Goal: Task Accomplishment & Management: Complete application form

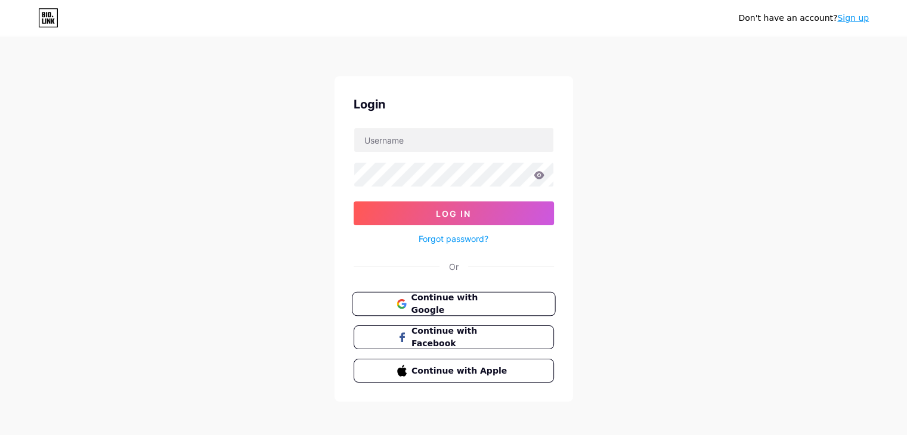
click at [443, 302] on span "Continue with Google" at bounding box center [461, 304] width 100 height 26
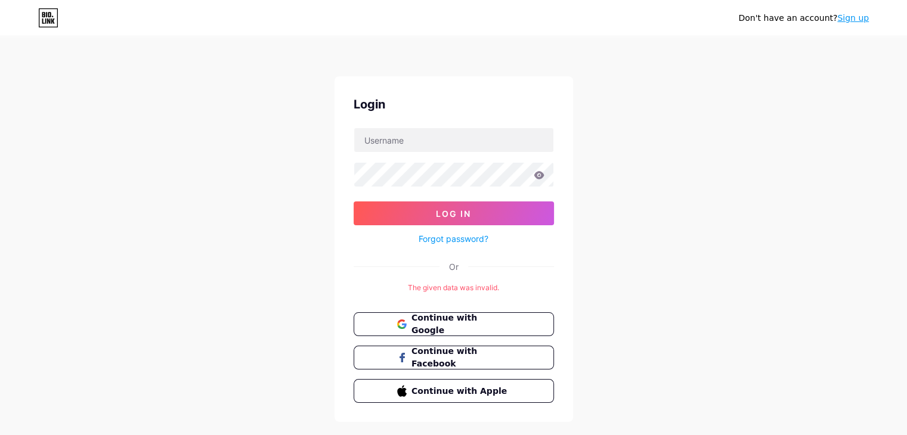
click at [852, 17] on link "Sign up" at bounding box center [853, 18] width 32 height 10
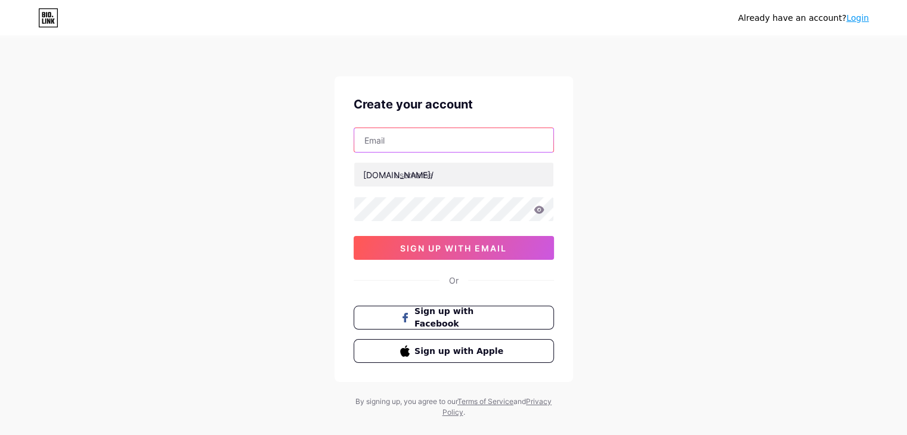
click at [412, 137] on input "text" at bounding box center [453, 140] width 199 height 24
type input "[EMAIL_ADDRESS][DOMAIN_NAME]"
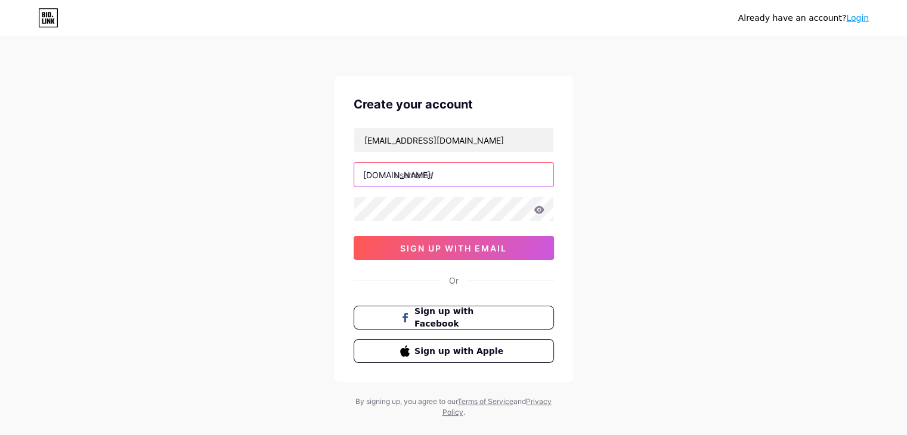
click at [417, 173] on input "text" at bounding box center [453, 175] width 199 height 24
paste input "suratsareefactory"
type input "suratsareefactory"
click at [260, 227] on div "Already have an account? Login Create your account [EMAIL_ADDRESS][DOMAIN_NAME]…" at bounding box center [453, 228] width 907 height 456
click at [277, 261] on div "Already have an account? Login Create your account [EMAIL_ADDRESS][DOMAIN_NAME]…" at bounding box center [453, 228] width 907 height 456
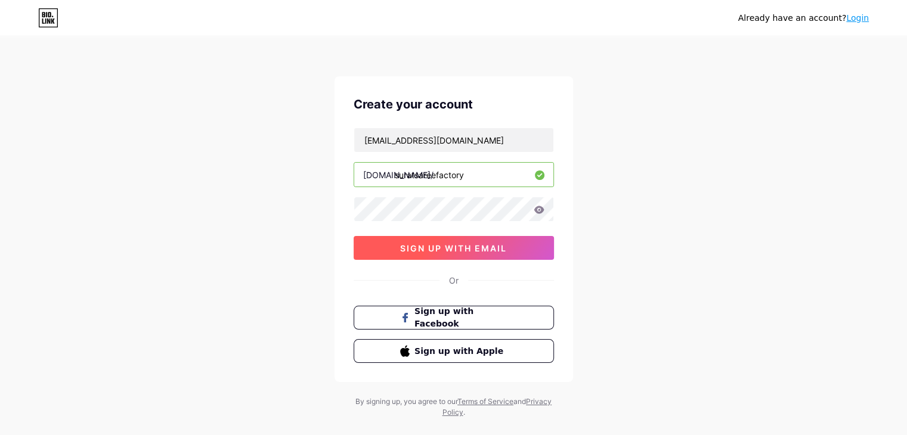
click at [446, 243] on span "sign up with email" at bounding box center [453, 248] width 107 height 10
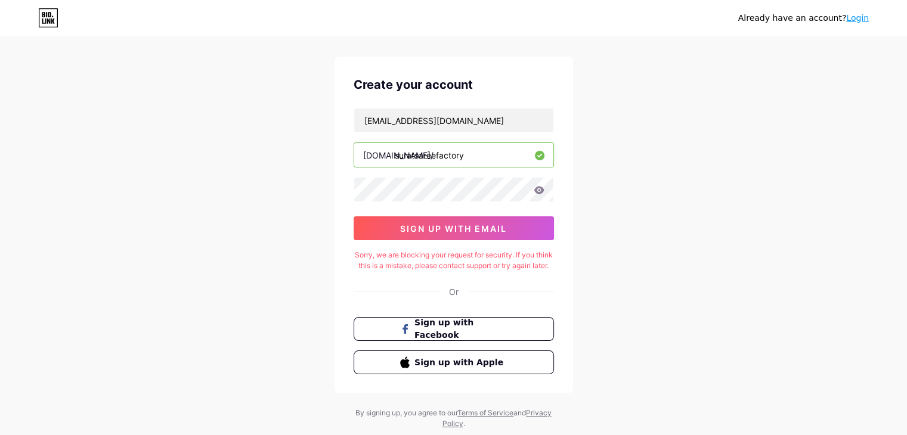
scroll to position [2, 0]
